Goal: Information Seeking & Learning: Check status

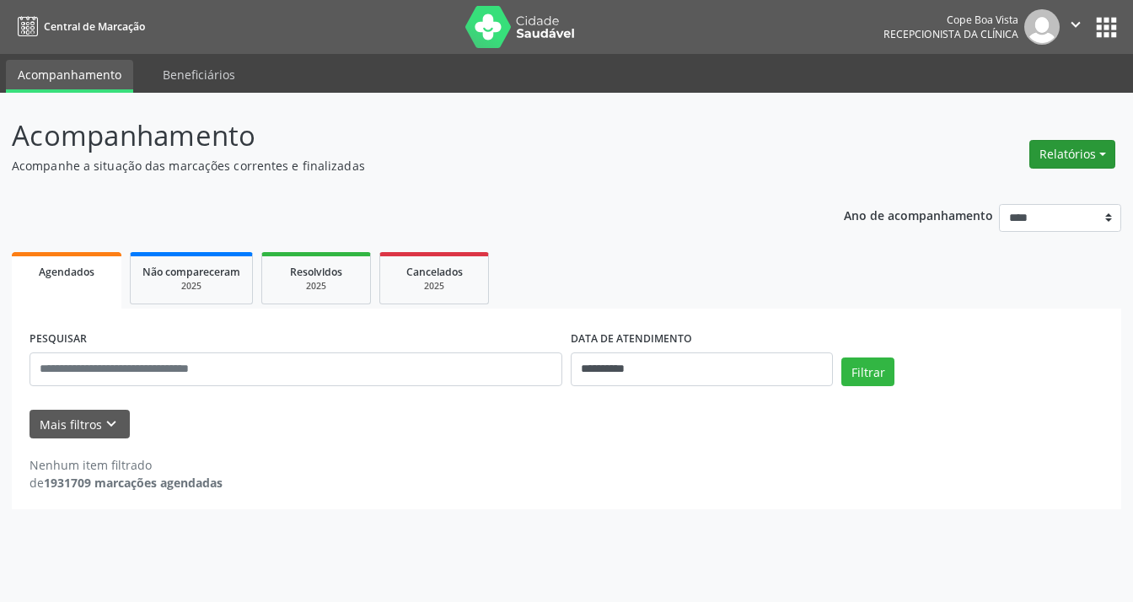
click at [1049, 152] on button "Relatórios" at bounding box center [1073, 154] width 86 height 29
click at [1045, 190] on link "Agendamentos" at bounding box center [1024, 191] width 181 height 24
select select "*"
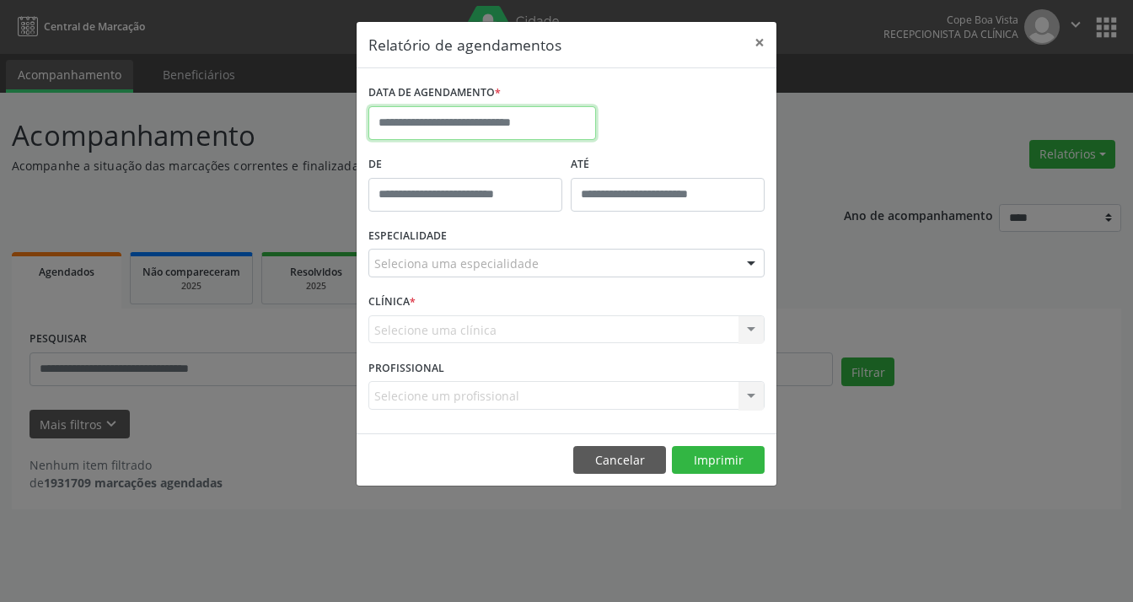
click at [556, 135] on input "text" at bounding box center [482, 123] width 228 height 34
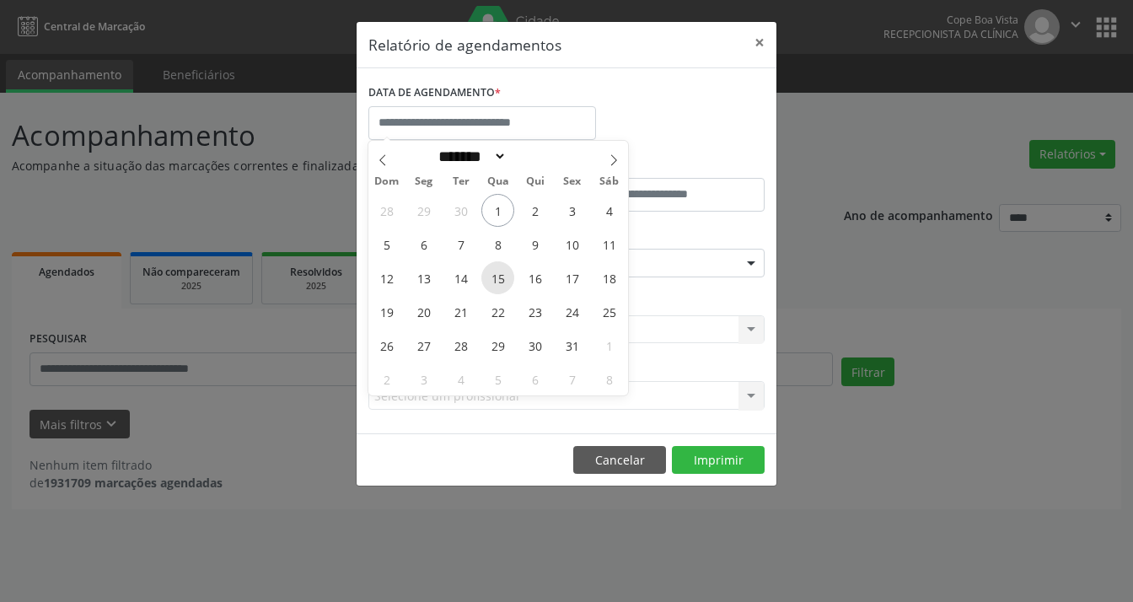
click at [499, 281] on span "15" at bounding box center [497, 277] width 33 height 33
type input "**********"
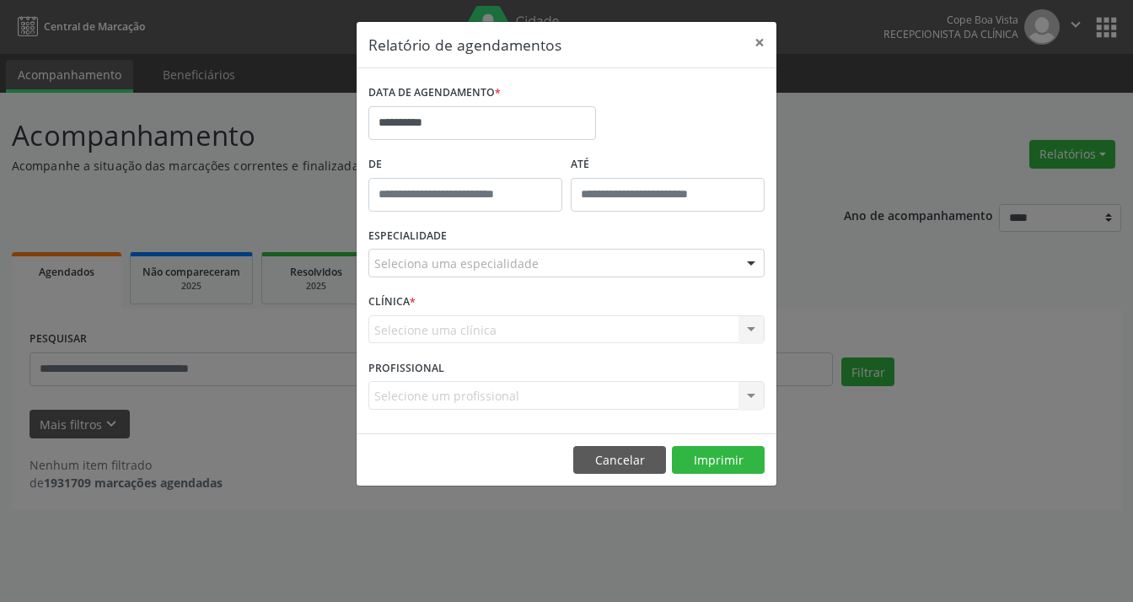
click at [515, 249] on div "Seleciona uma especialidade" at bounding box center [566, 263] width 396 height 29
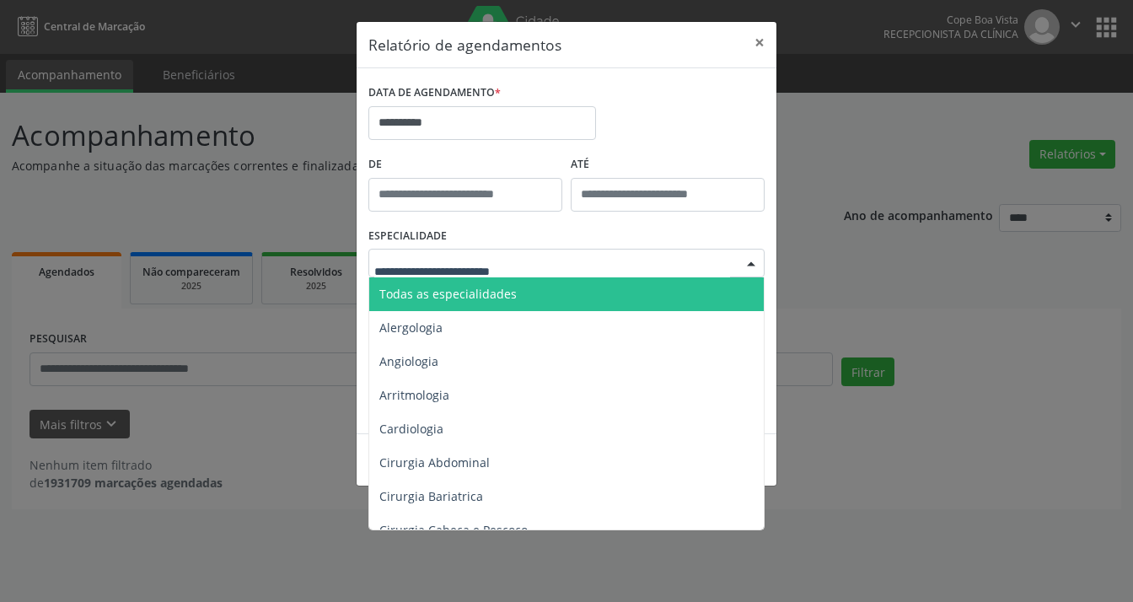
click at [511, 266] on input "text" at bounding box center [552, 272] width 356 height 34
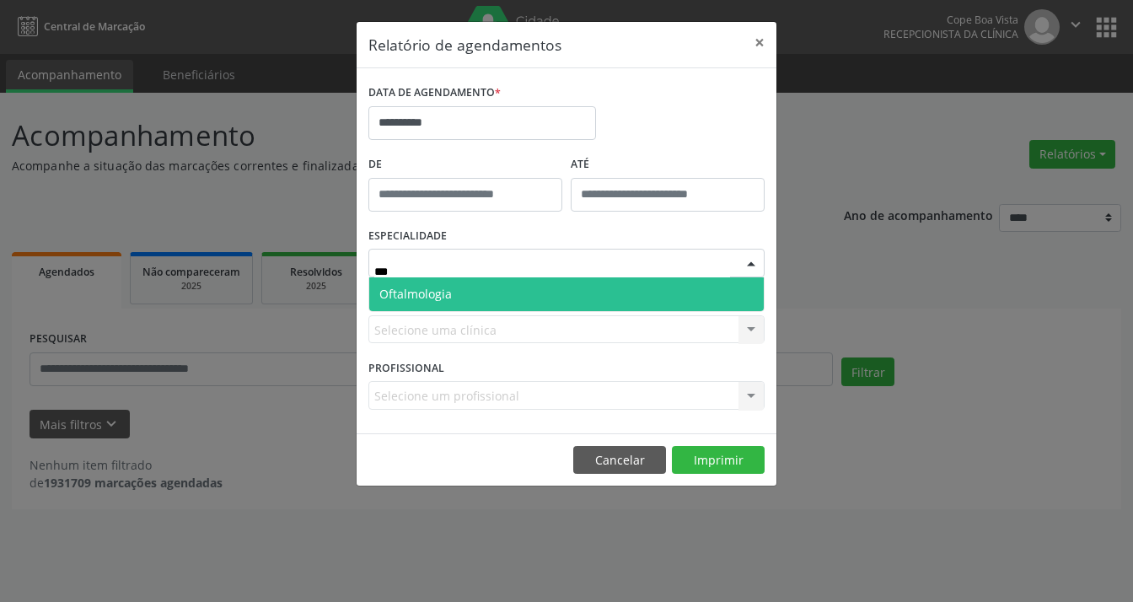
type input "****"
click at [534, 281] on span "Oftalmologia" at bounding box center [566, 294] width 395 height 34
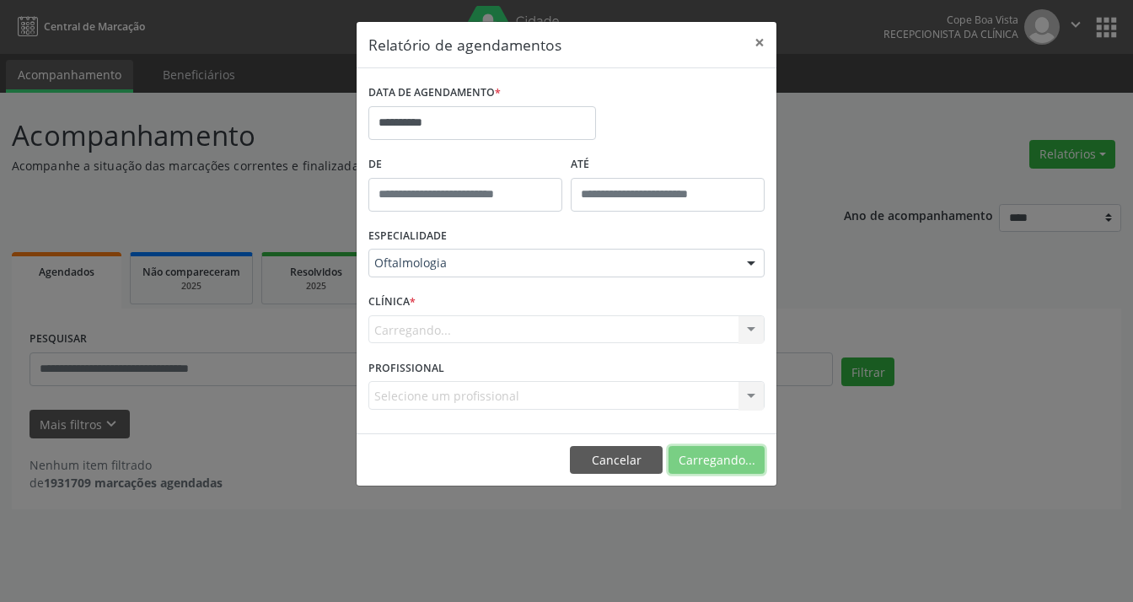
click at [737, 465] on button "Carregando..." at bounding box center [717, 460] width 96 height 29
click at [760, 45] on button "×" at bounding box center [760, 42] width 34 height 41
